Goal: Task Accomplishment & Management: Manage account settings

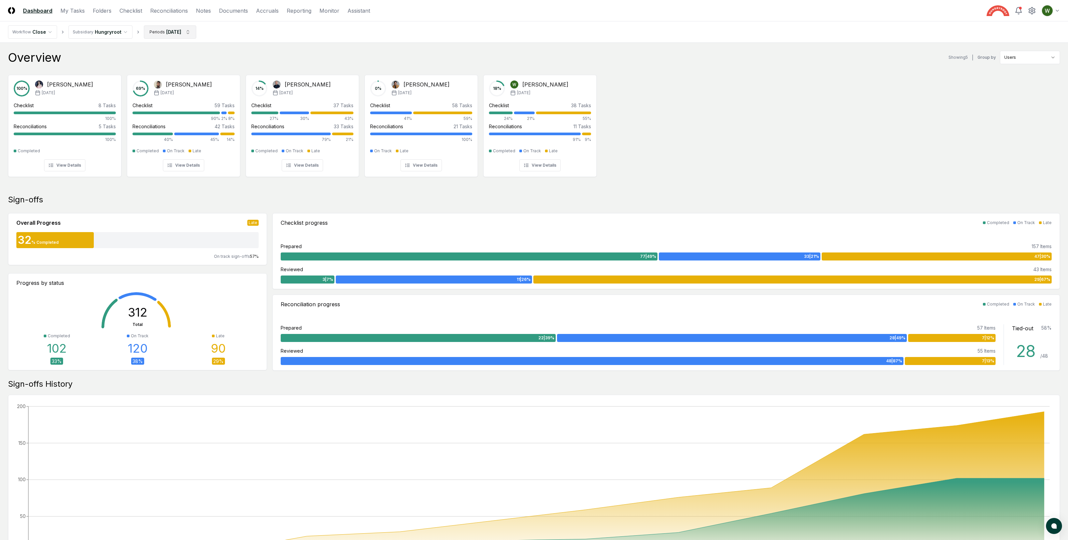
click at [160, 33] on html "CloseCore Dashboard My Tasks Folders Checklist Reconciliations Notes Documents …" at bounding box center [534, 403] width 1068 height 807
click at [155, 95] on div "[DATE]" at bounding box center [169, 96] width 53 height 10
click at [155, 88] on div "[DATE]" at bounding box center [169, 86] width 53 height 10
click at [159, 97] on div "[DATE]" at bounding box center [169, 96] width 53 height 10
click at [159, 89] on div "[DATE]" at bounding box center [169, 86] width 53 height 10
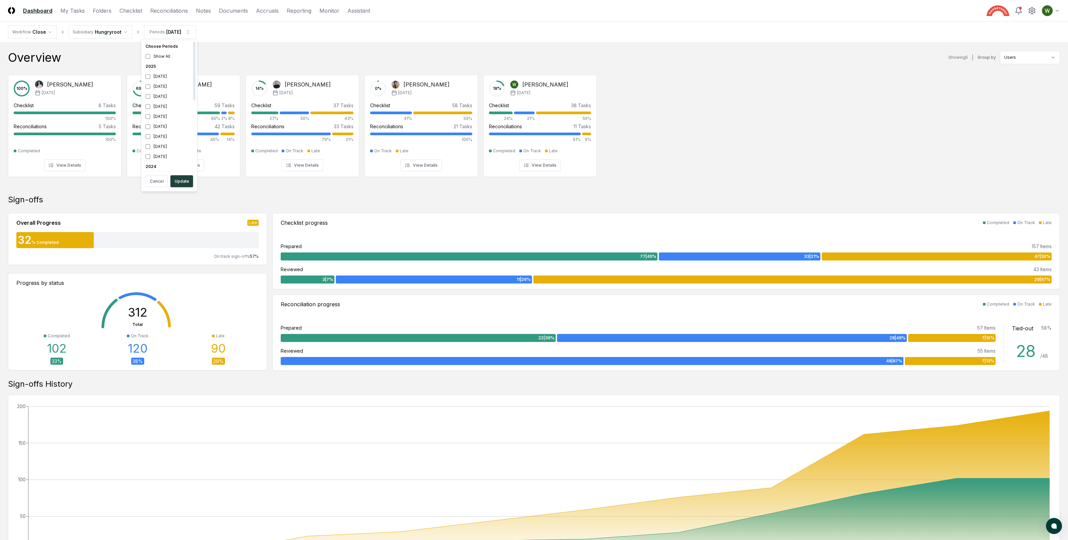
click at [278, 39] on html "CloseCore Dashboard My Tasks Folders Checklist Reconciliations Notes Documents …" at bounding box center [534, 403] width 1068 height 807
click at [136, 9] on link "Checklist" at bounding box center [130, 11] width 23 height 8
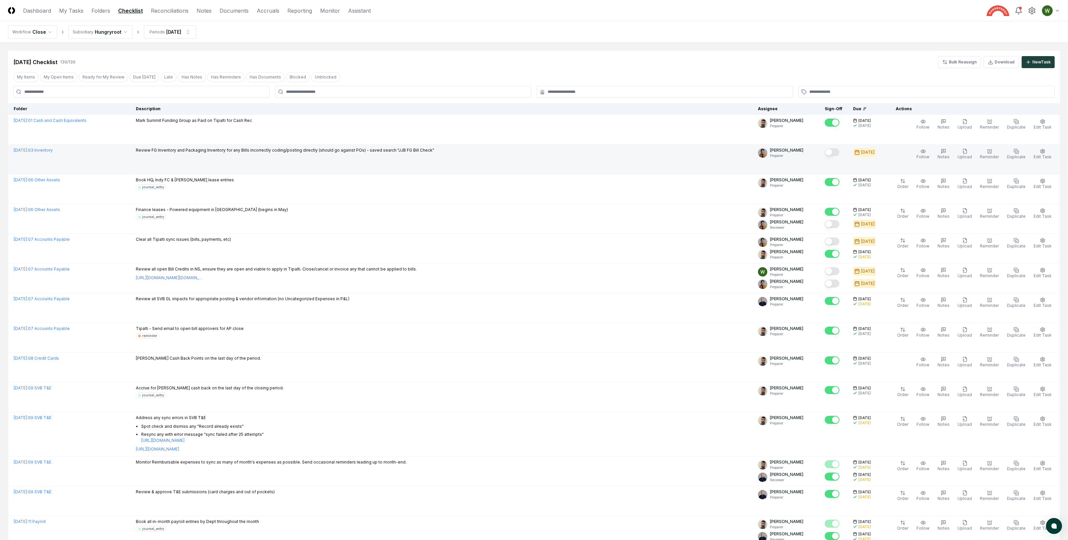
click at [221, 149] on p "Review FG Inventory and Packaging Inventory for any Bills incorrectly coding/po…" at bounding box center [285, 150] width 298 height 6
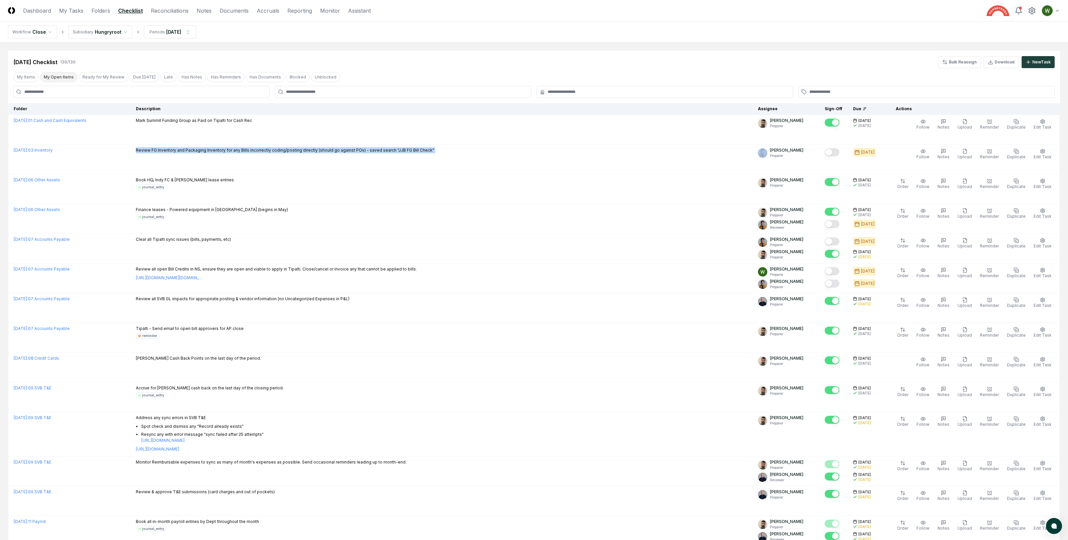
click at [61, 74] on button "My Open Items" at bounding box center [58, 77] width 37 height 10
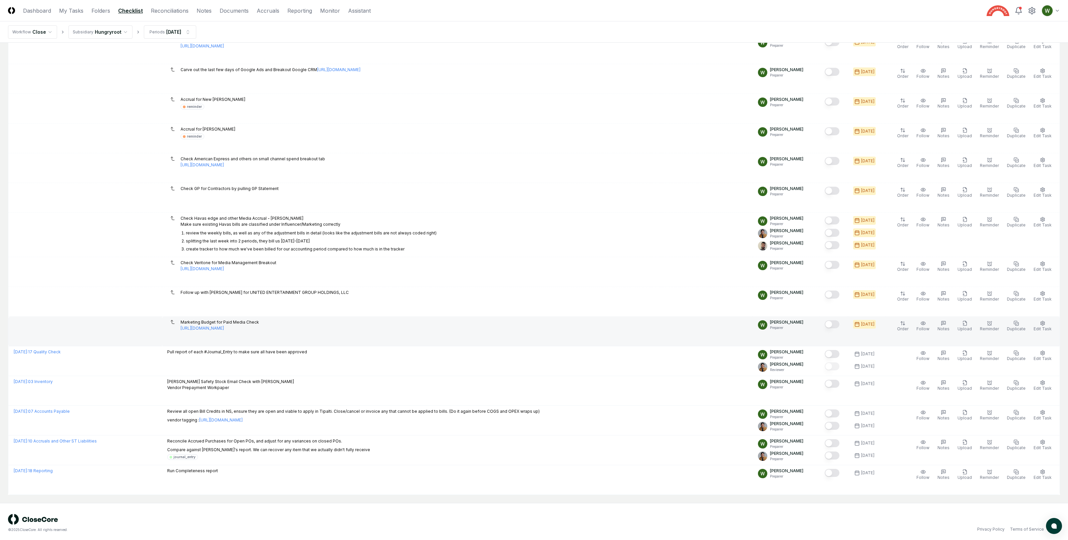
scroll to position [574, 0]
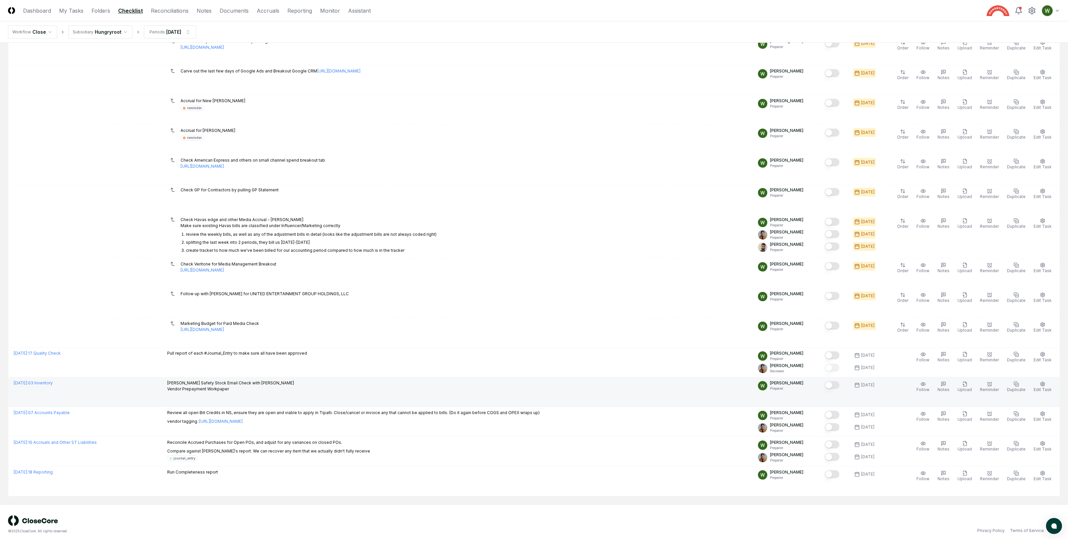
click at [837, 389] on button "Mark complete" at bounding box center [832, 385] width 15 height 8
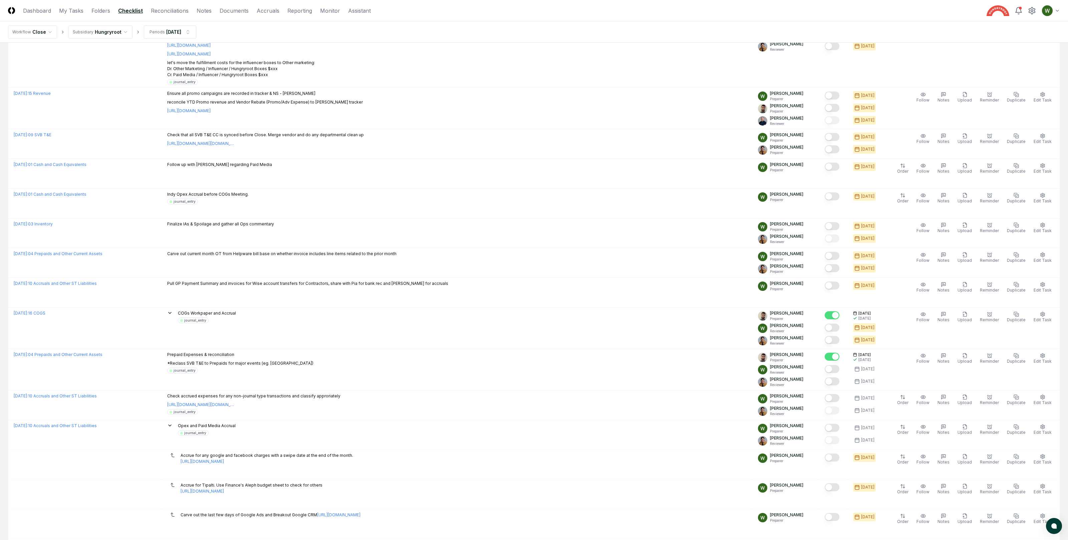
scroll to position [0, 0]
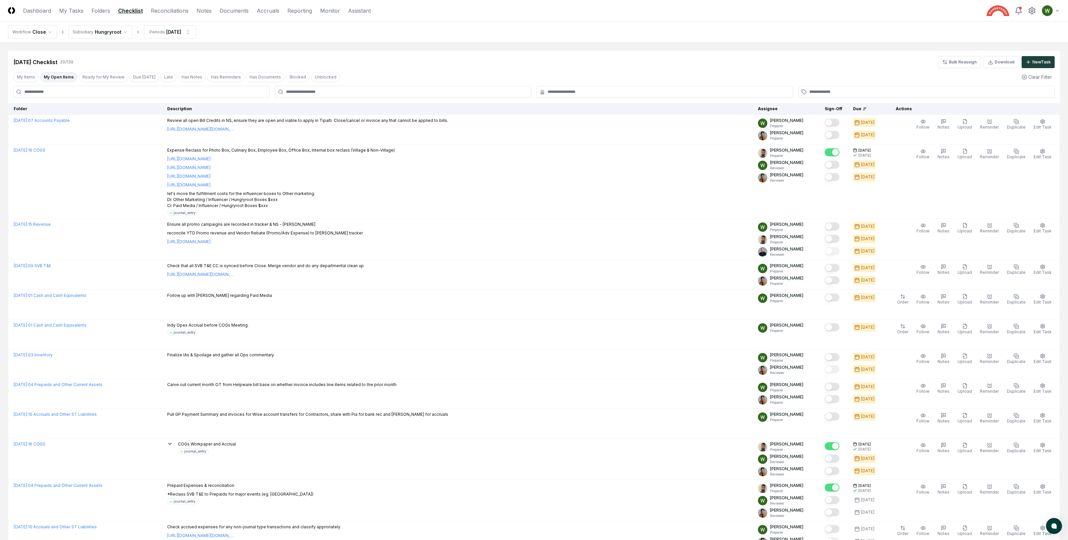
click at [158, 93] on input at bounding box center [141, 92] width 256 height 12
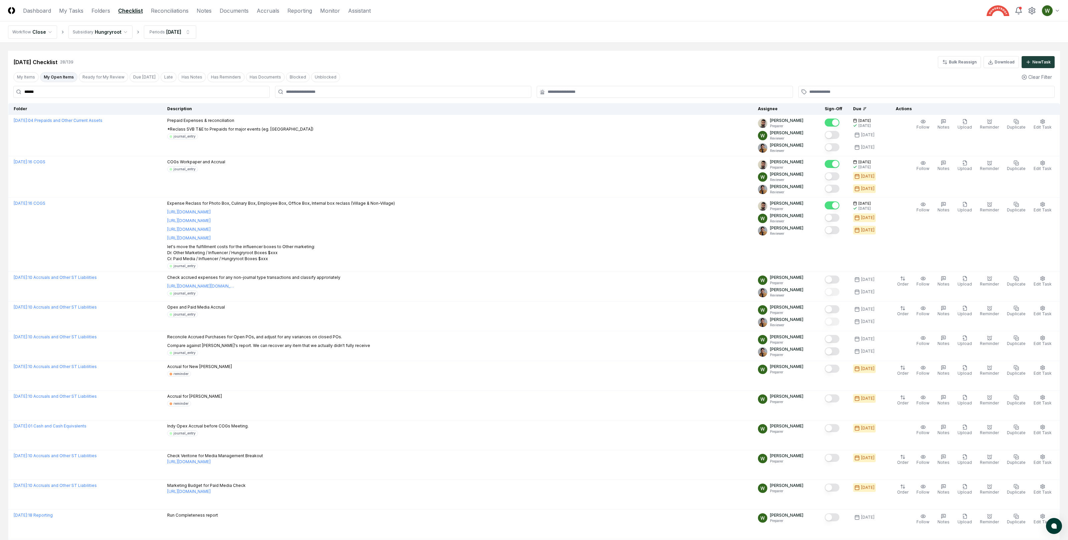
type input "*******"
